Goal: Task Accomplishment & Management: Use online tool/utility

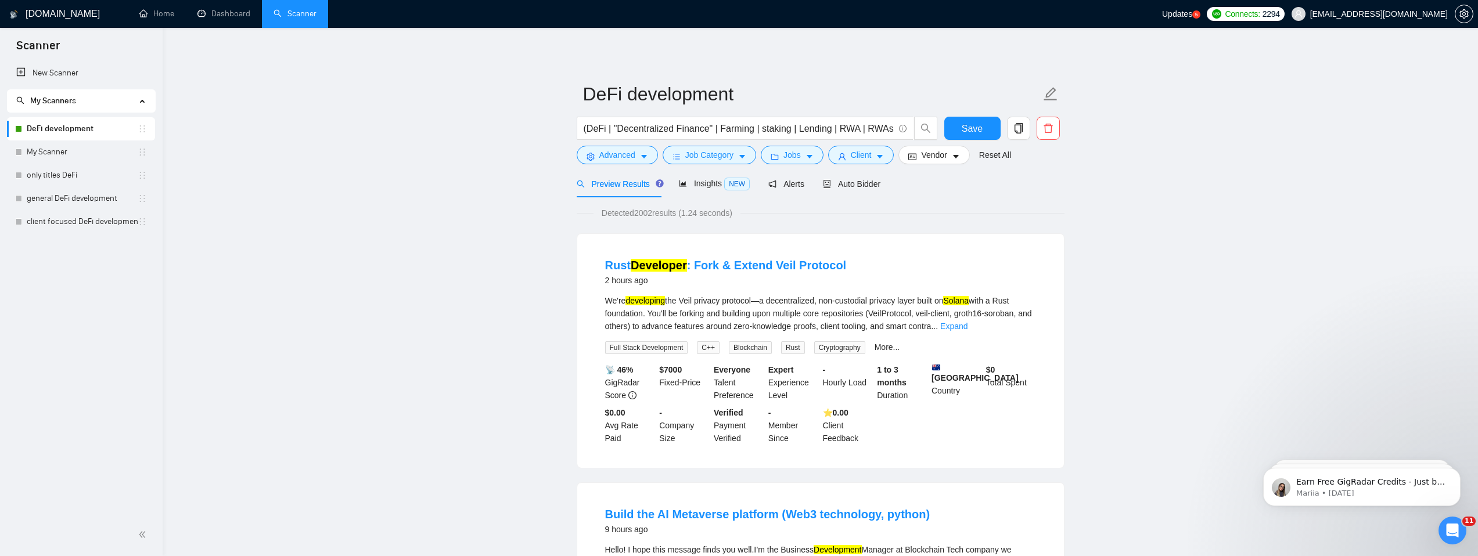
click at [80, 131] on link "DeFi development" at bounding box center [82, 128] width 111 height 23
click at [734, 268] on link "Rust Developer : Fork & Extend Veil Protocol" at bounding box center [726, 265] width 242 height 13
click at [90, 124] on link "DeFi development" at bounding box center [82, 128] width 111 height 23
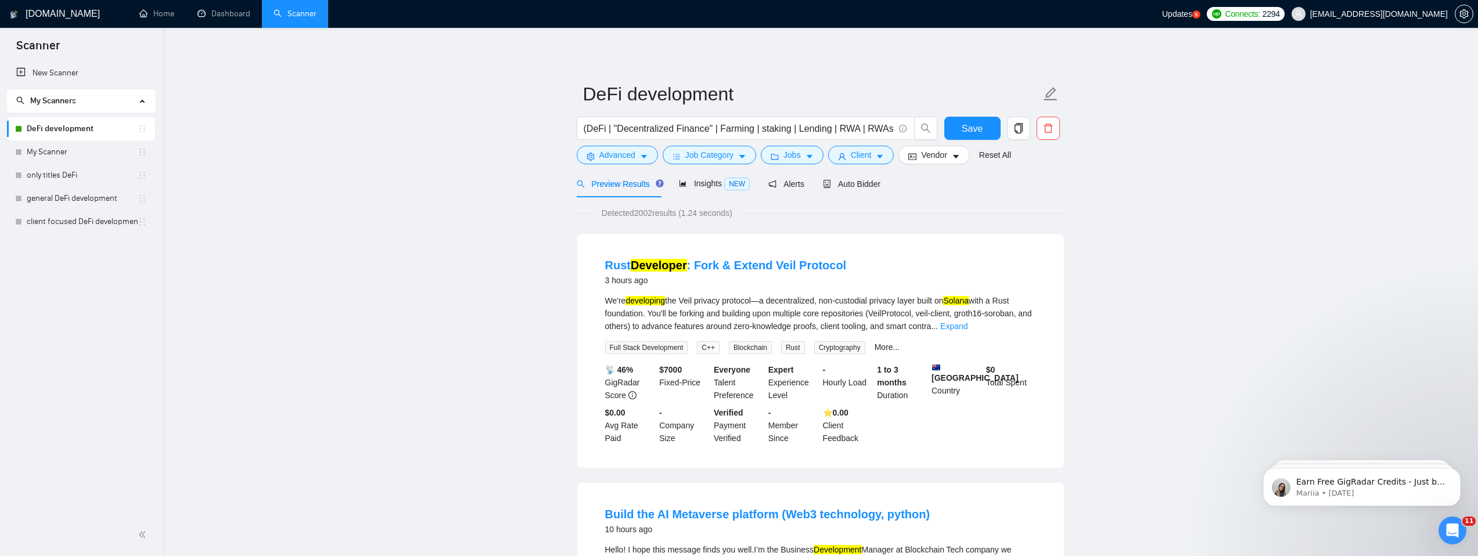
click at [93, 131] on link "DeFi development" at bounding box center [82, 128] width 111 height 23
click at [865, 185] on span "Auto Bidder" at bounding box center [851, 183] width 57 height 9
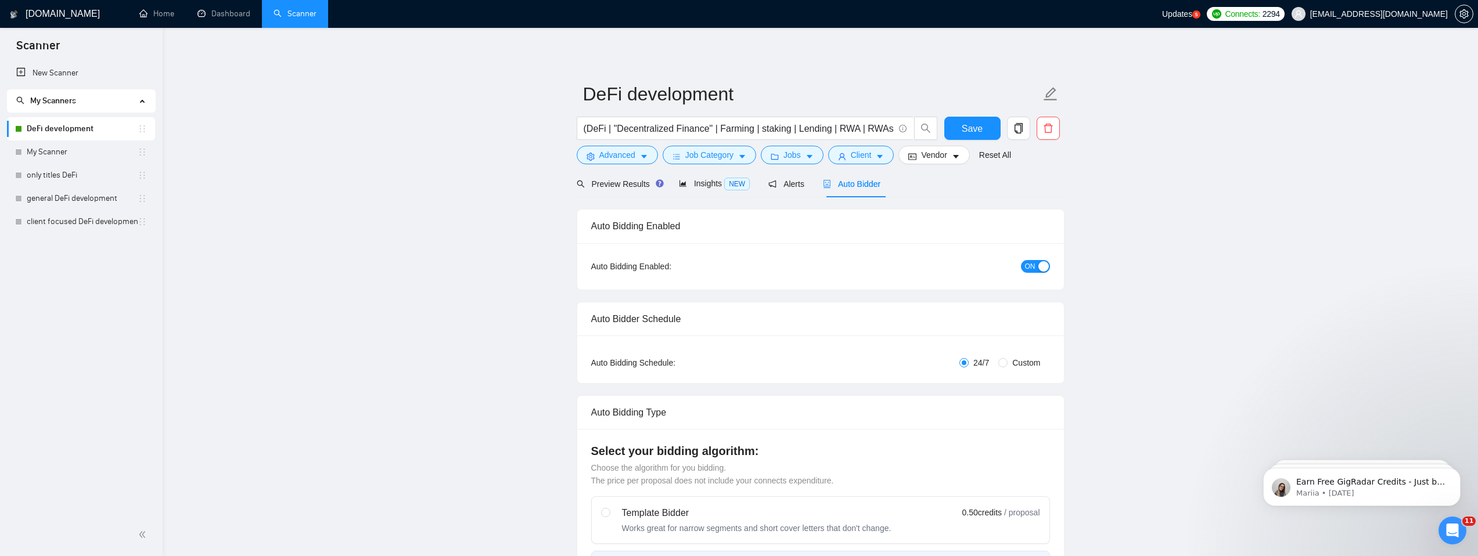
checkbox input "true"
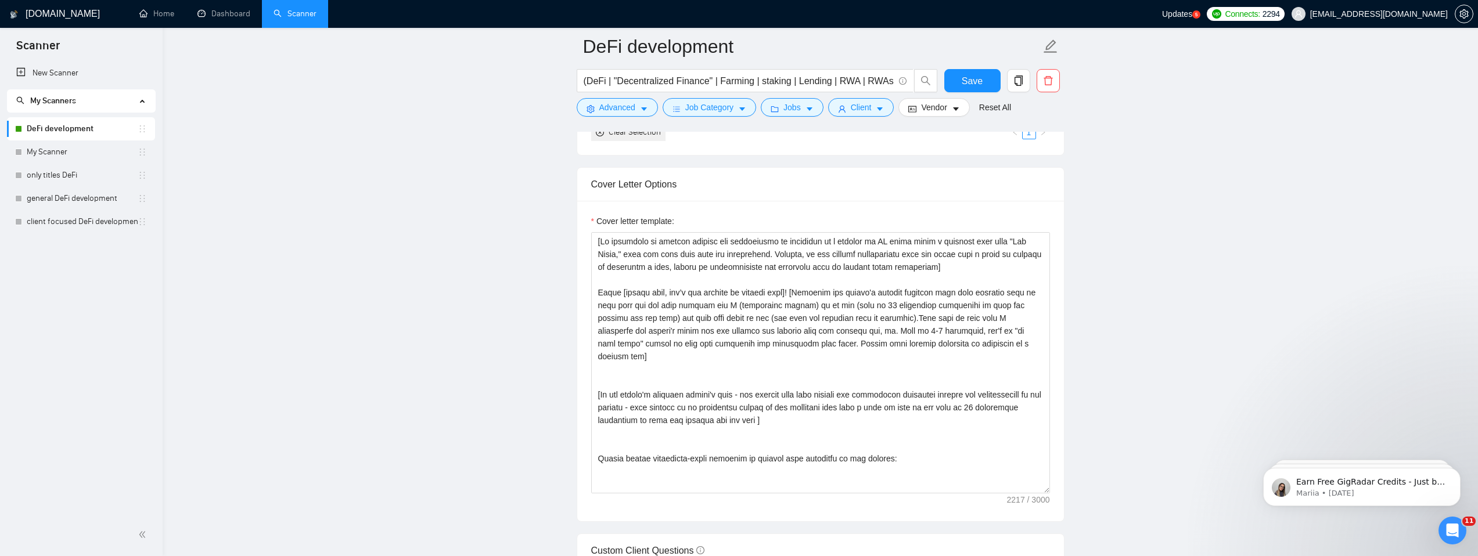
scroll to position [1213, 0]
click at [732, 380] on textarea "Cover letter template:" at bounding box center [820, 360] width 459 height 261
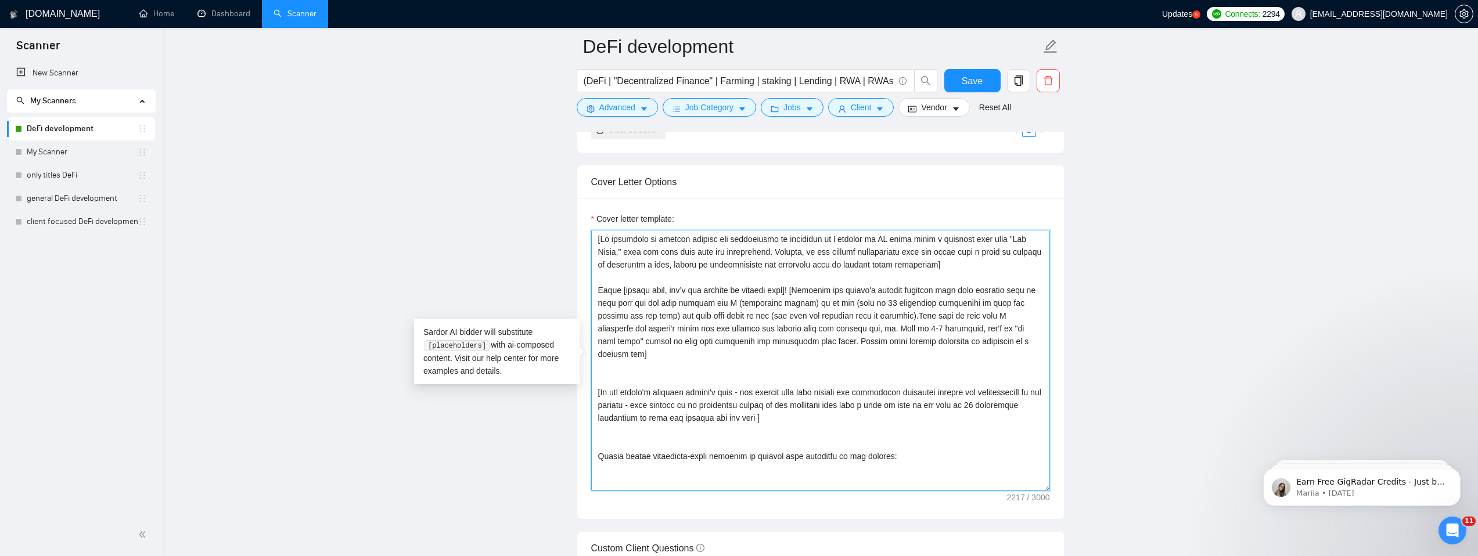
click at [732, 381] on textarea "Cover letter template:" at bounding box center [820, 360] width 459 height 261
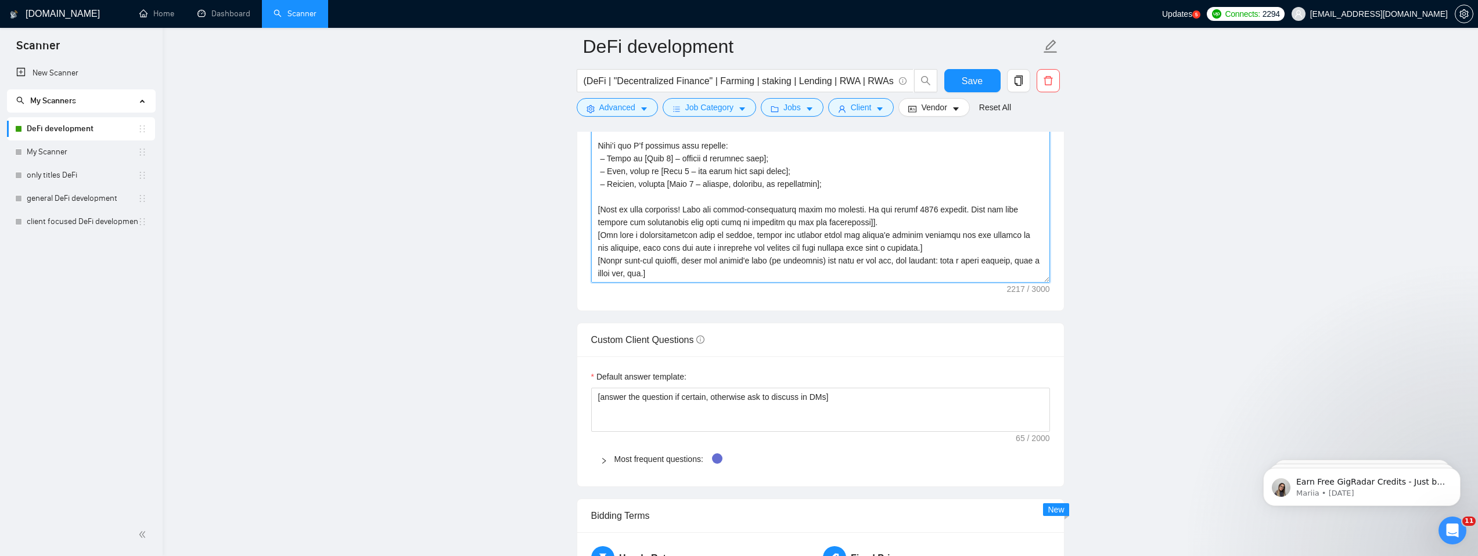
scroll to position [1414, 0]
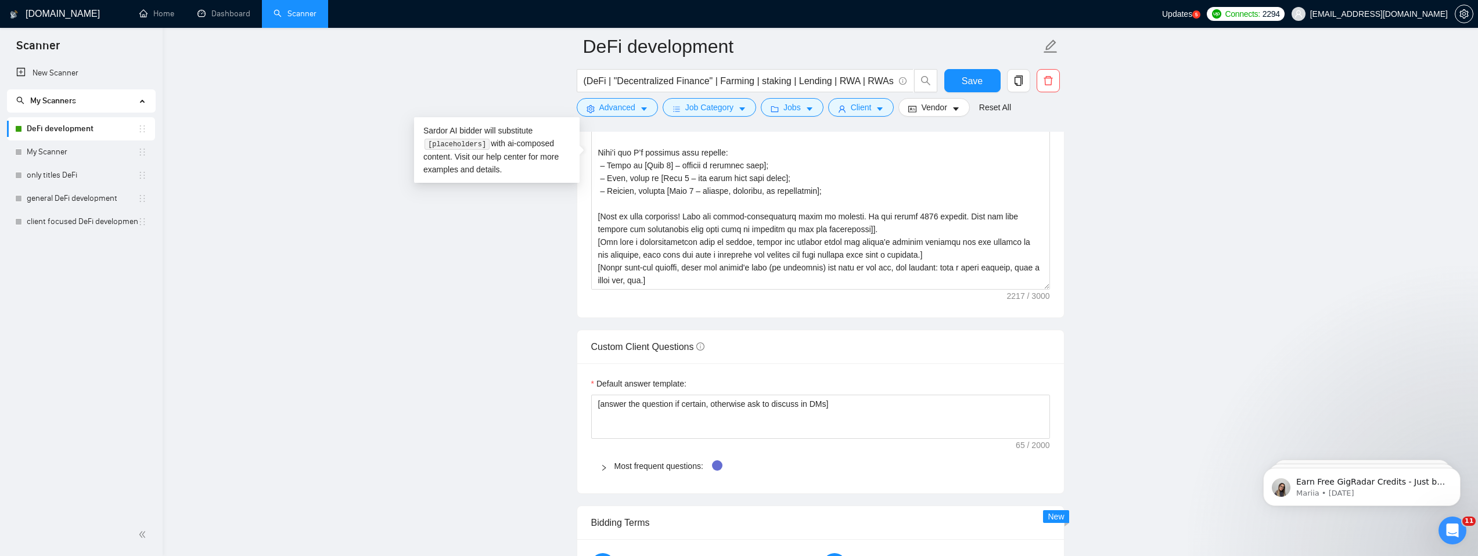
click at [174, 84] on div "[DOMAIN_NAME] Home Dashboard Scanner Updates 5 Connects: 2294 [EMAIL_ADDRESS][D…" at bounding box center [820, 369] width 1315 height 3567
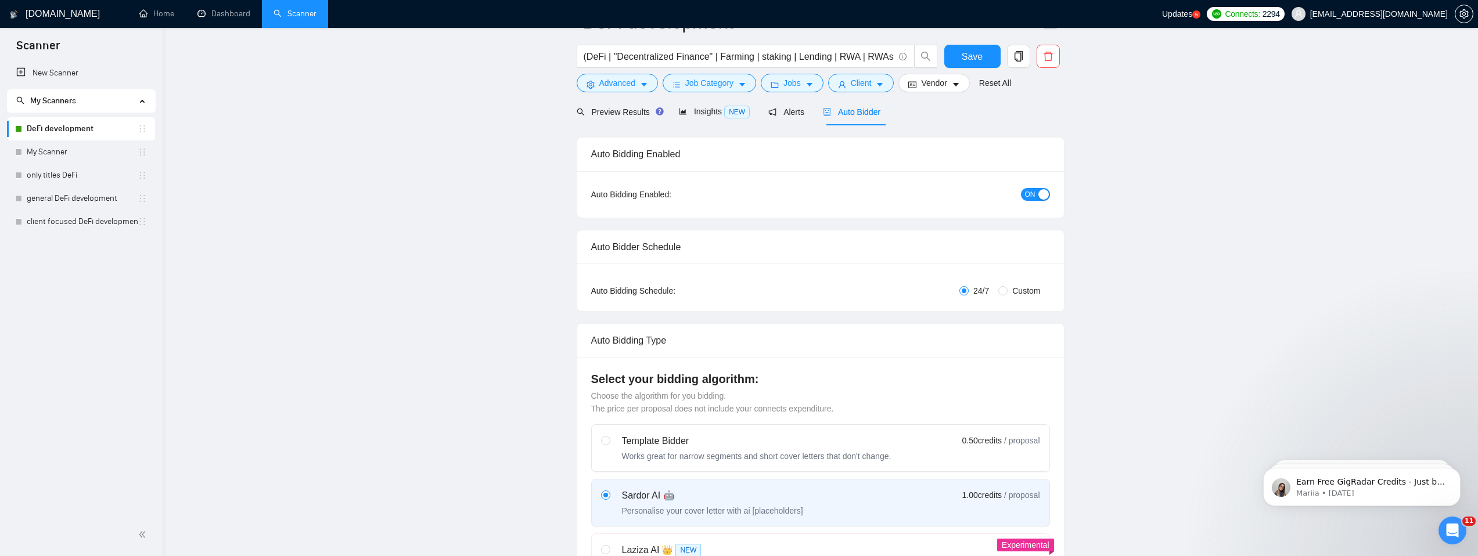
scroll to position [0, 0]
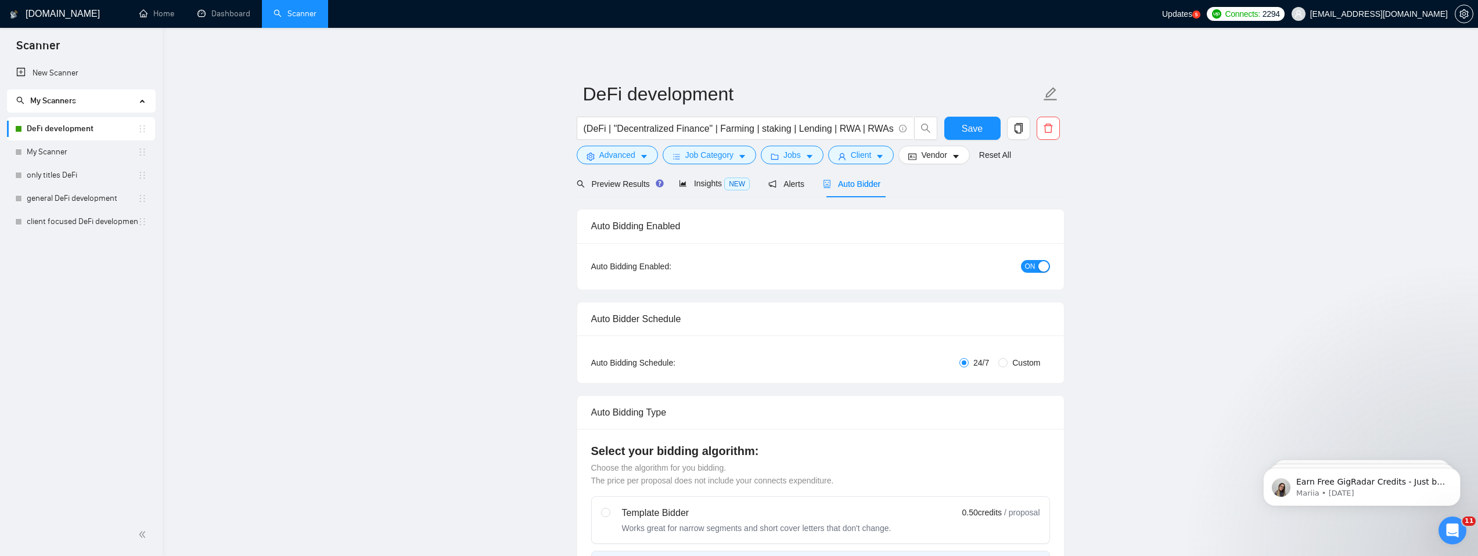
click at [61, 124] on link "DeFi development" at bounding box center [82, 128] width 111 height 23
click at [51, 145] on link "My Scanner" at bounding box center [82, 152] width 111 height 23
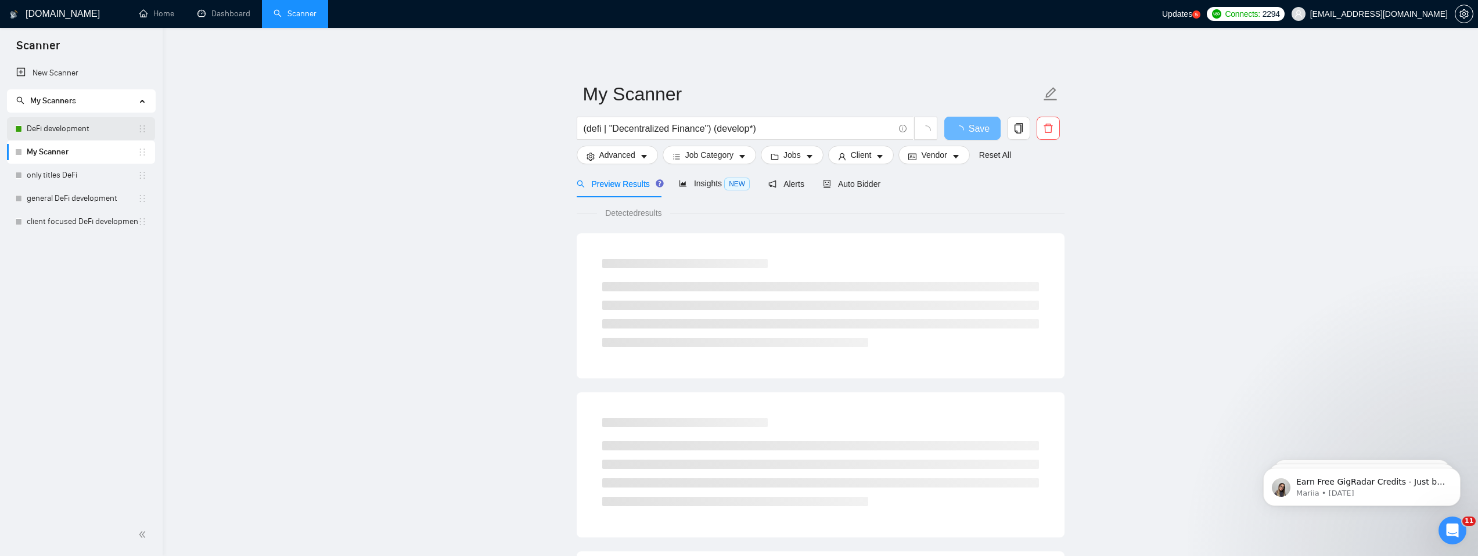
click at [62, 124] on link "DeFi development" at bounding box center [82, 128] width 111 height 23
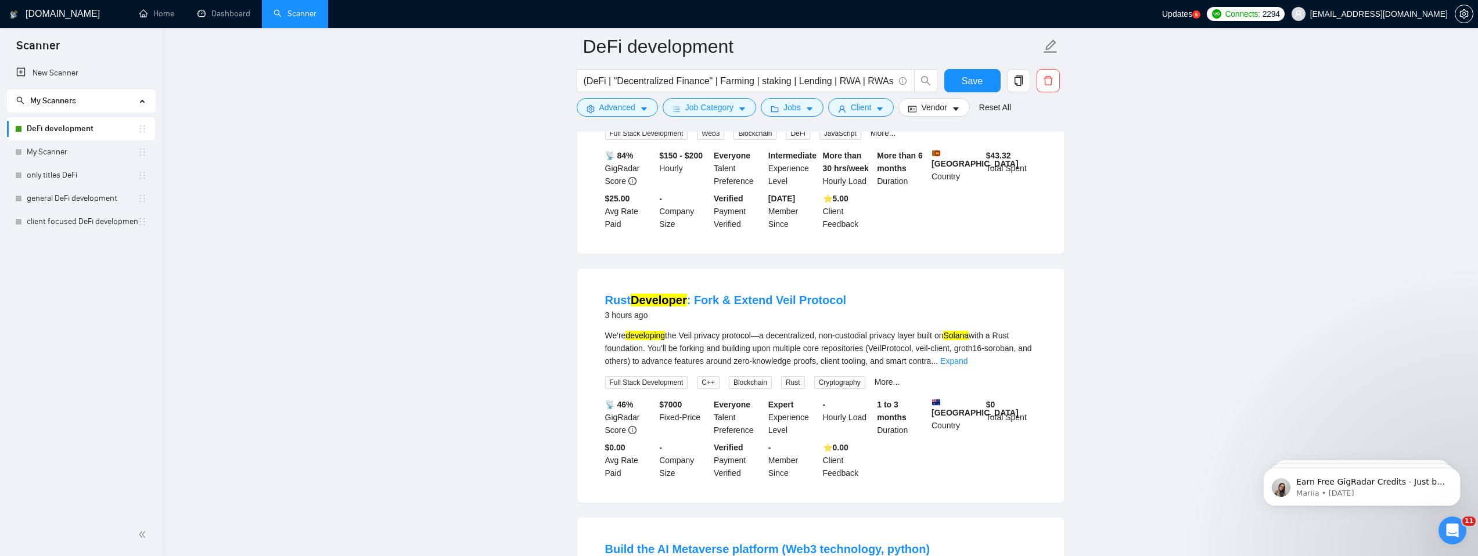
scroll to position [309, 0]
